Goal: Information Seeking & Learning: Compare options

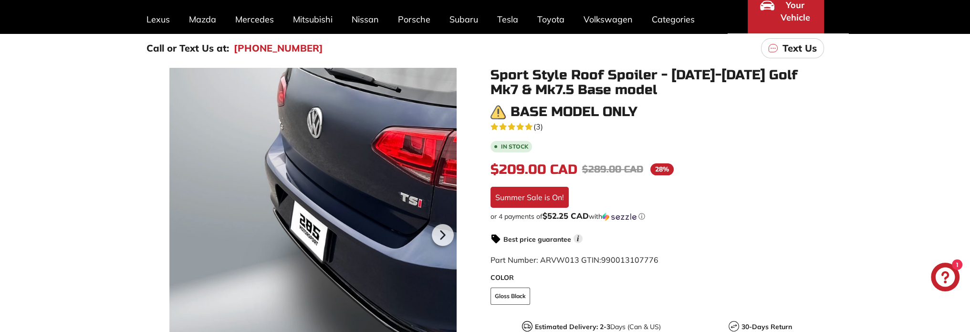
scroll to position [95, 0]
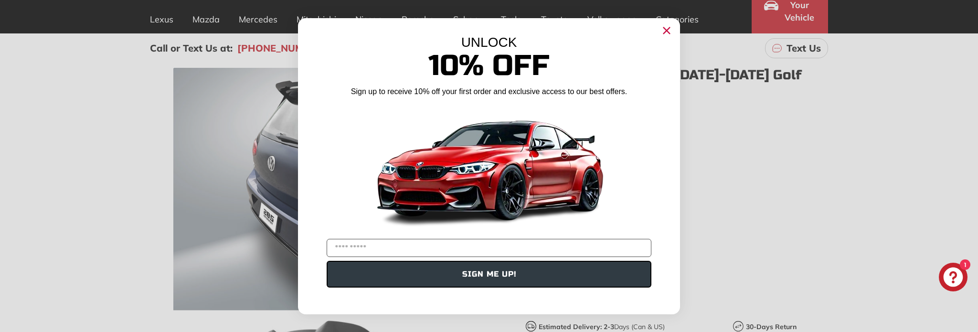
click at [671, 28] on circle "Close dialog" at bounding box center [666, 30] width 14 height 14
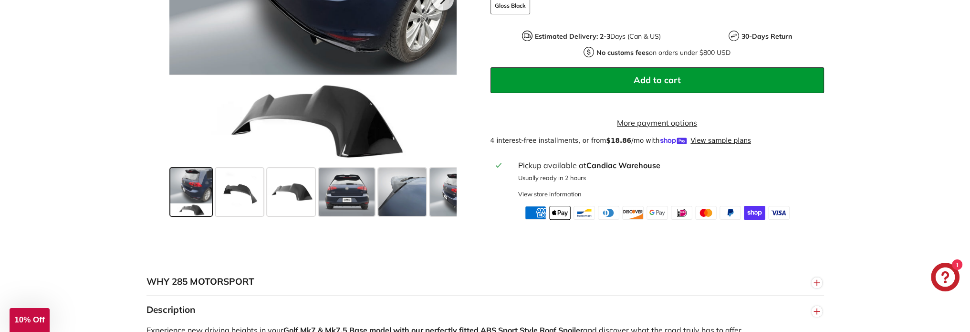
scroll to position [430, 0]
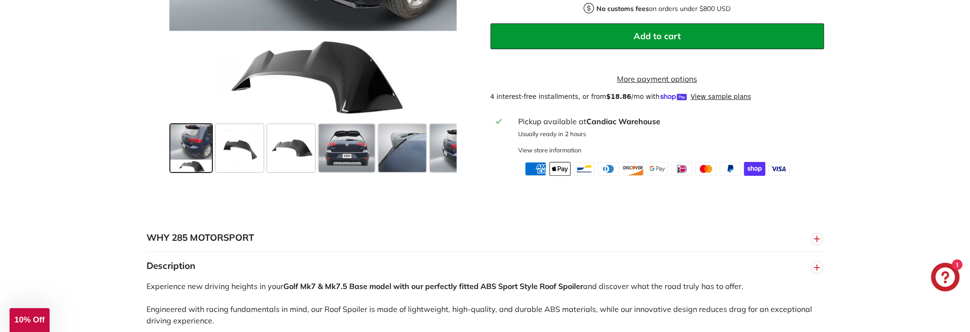
click at [193, 150] on span at bounding box center [191, 148] width 42 height 48
click at [241, 156] on span at bounding box center [240, 148] width 48 height 48
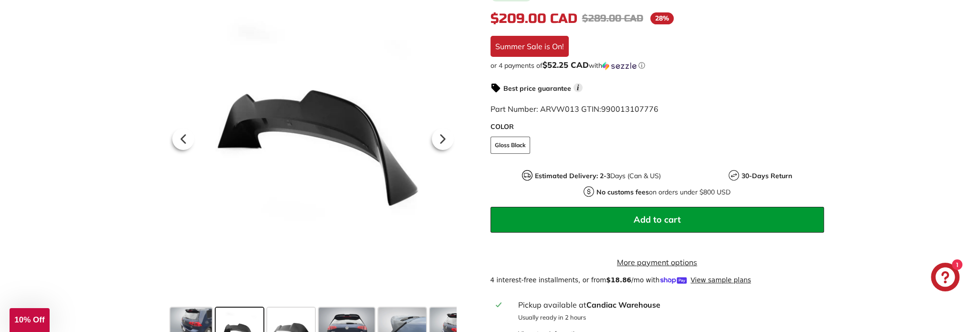
scroll to position [239, 0]
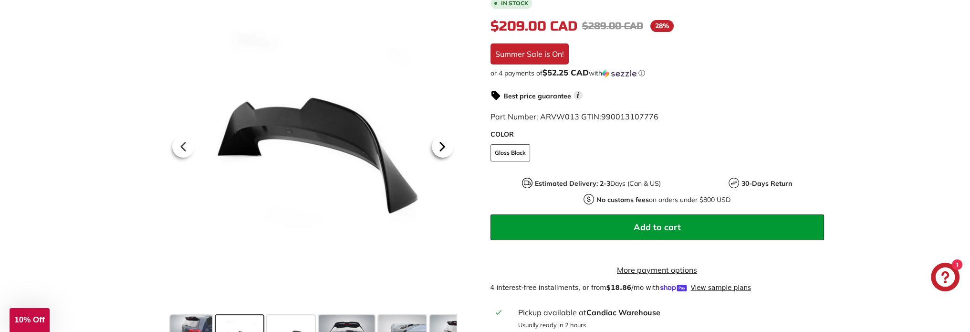
click at [444, 152] on icon at bounding box center [443, 147] width 22 height 22
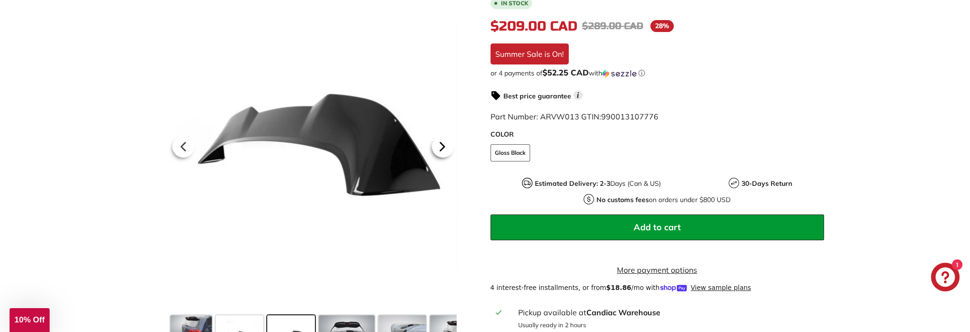
click at [443, 152] on icon at bounding box center [443, 147] width 22 height 22
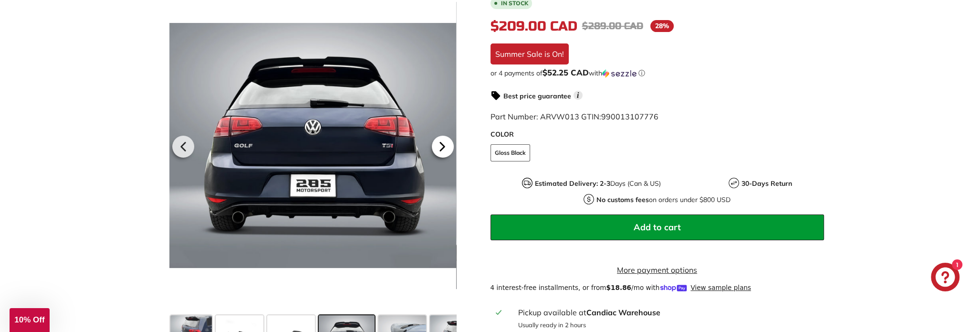
click at [443, 152] on icon at bounding box center [443, 147] width 22 height 22
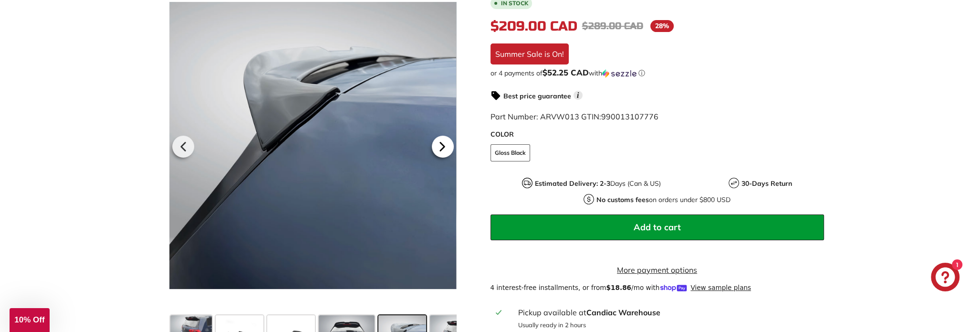
click at [443, 152] on icon at bounding box center [443, 147] width 22 height 22
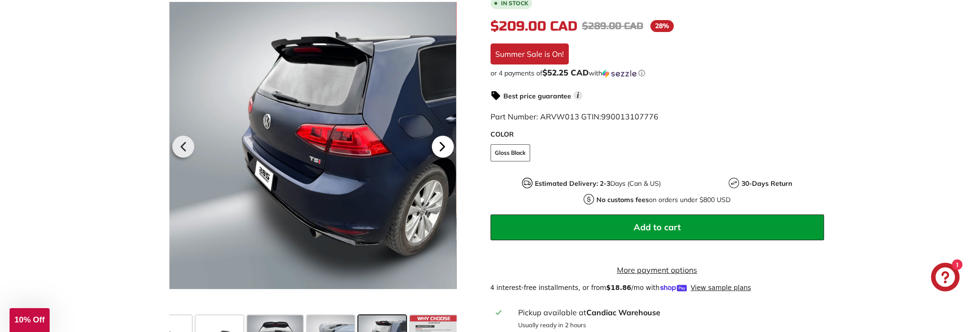
scroll to position [0, 74]
click at [443, 152] on icon at bounding box center [443, 147] width 22 height 22
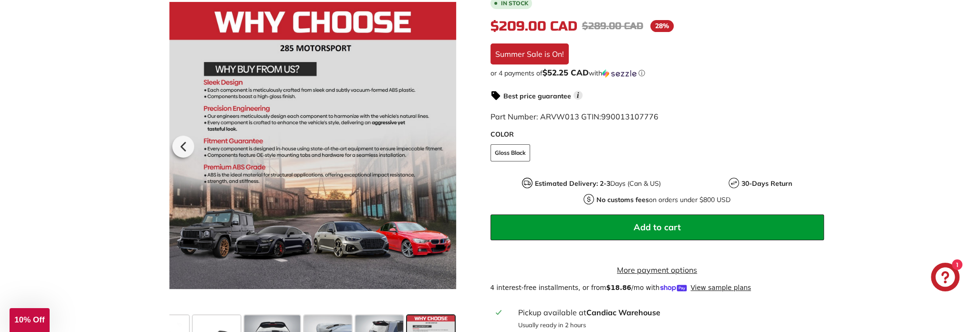
click at [443, 152] on div at bounding box center [312, 145] width 287 height 332
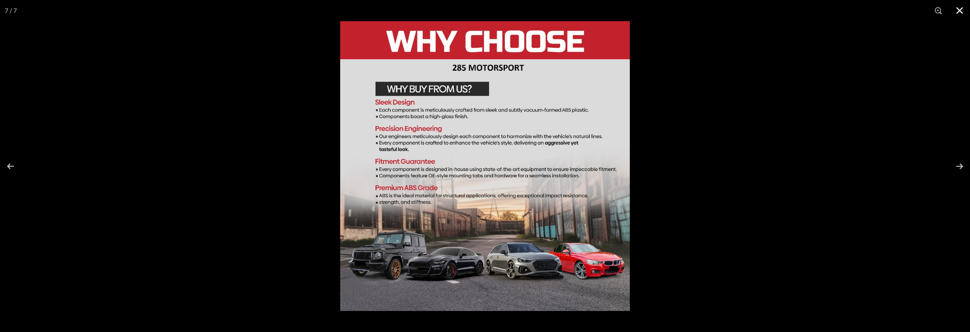
click at [290, 151] on div at bounding box center [485, 166] width 970 height 332
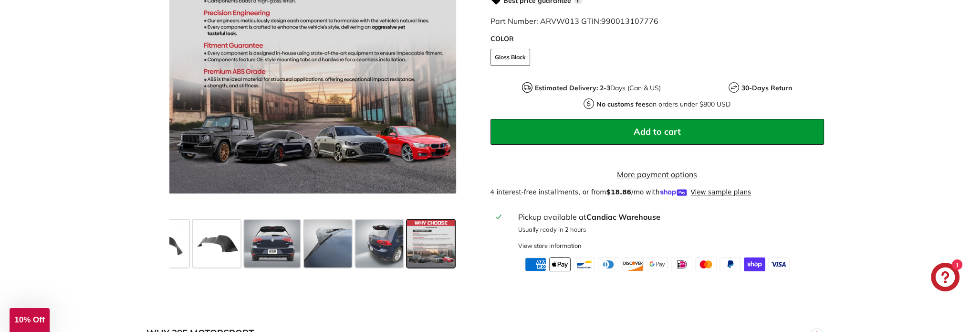
scroll to position [382, 0]
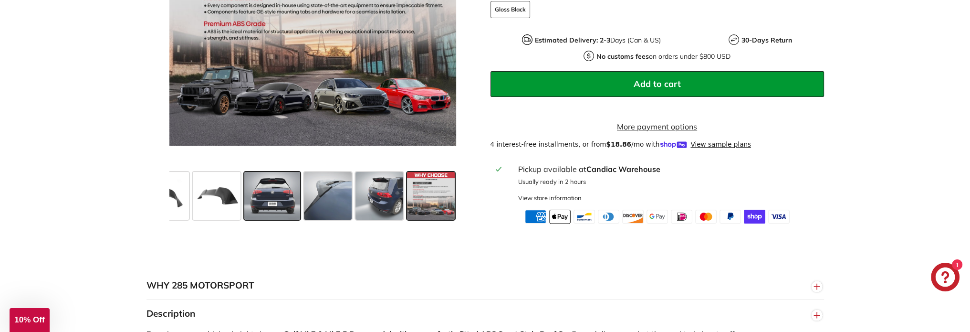
click at [273, 210] on span at bounding box center [272, 196] width 56 height 48
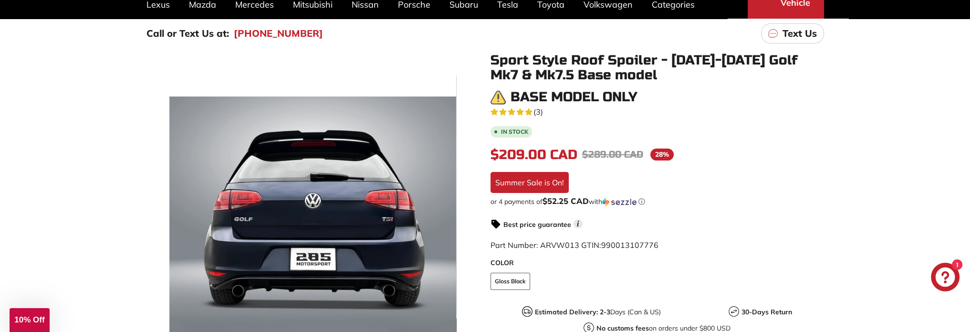
scroll to position [0, 0]
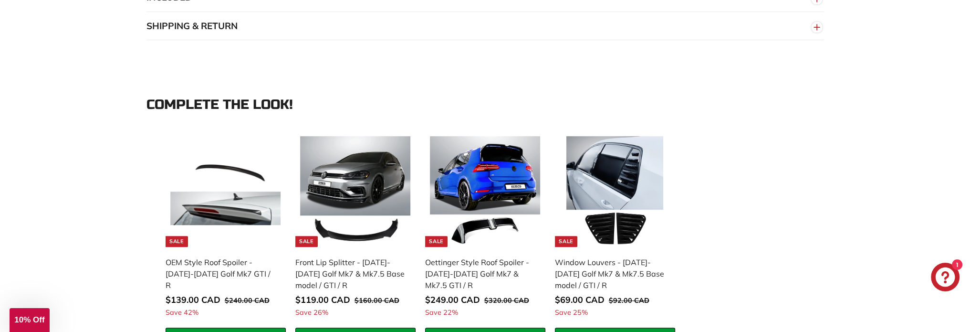
scroll to position [859, 0]
